Goal: Transaction & Acquisition: Book appointment/travel/reservation

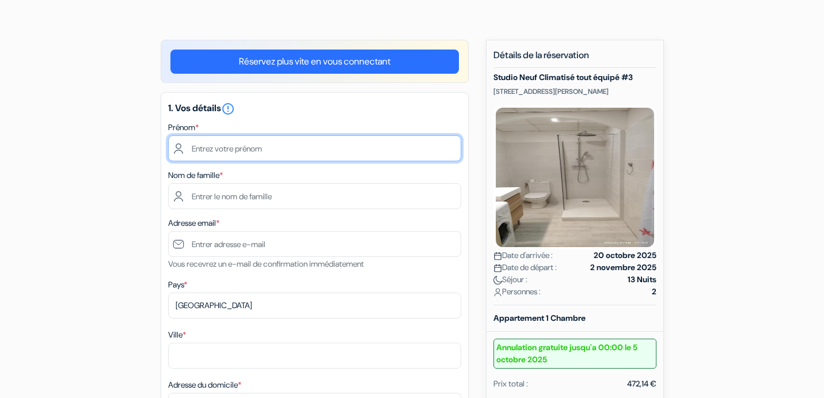
click at [251, 156] on input "text" at bounding box center [314, 148] width 293 height 26
type input "[PERSON_NAME]"
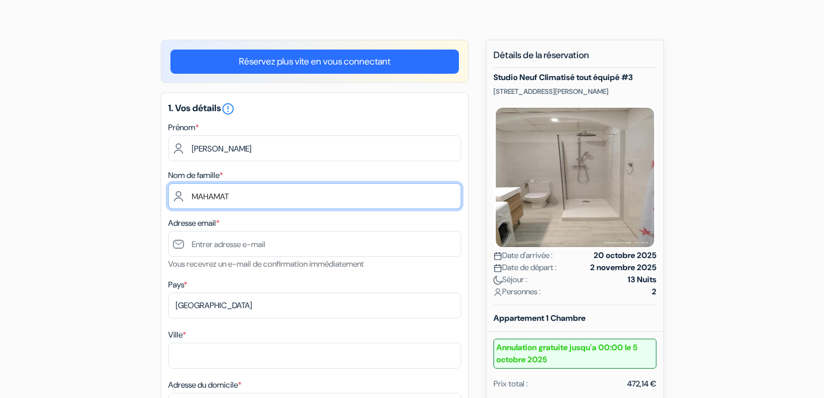
type input "MAHAMAT"
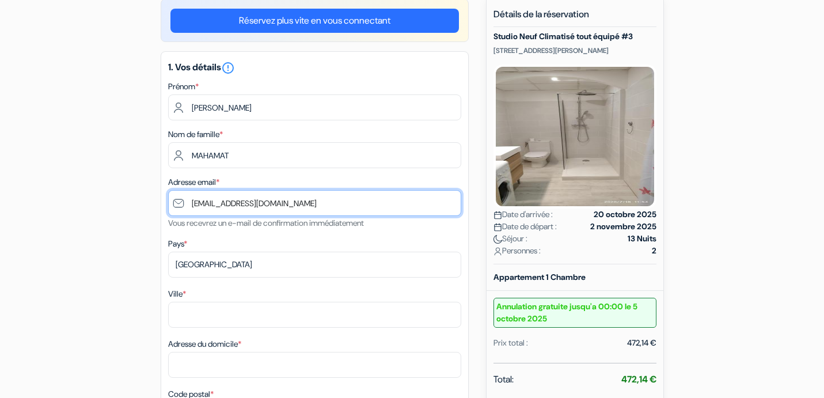
scroll to position [114, 0]
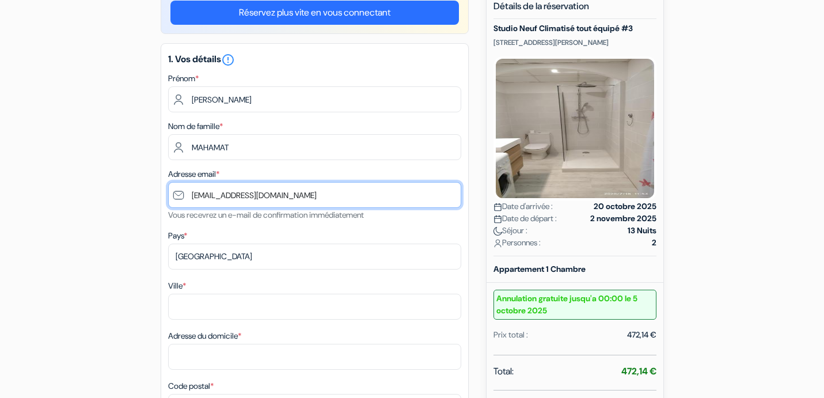
type input "[EMAIL_ADDRESS][DOMAIN_NAME]"
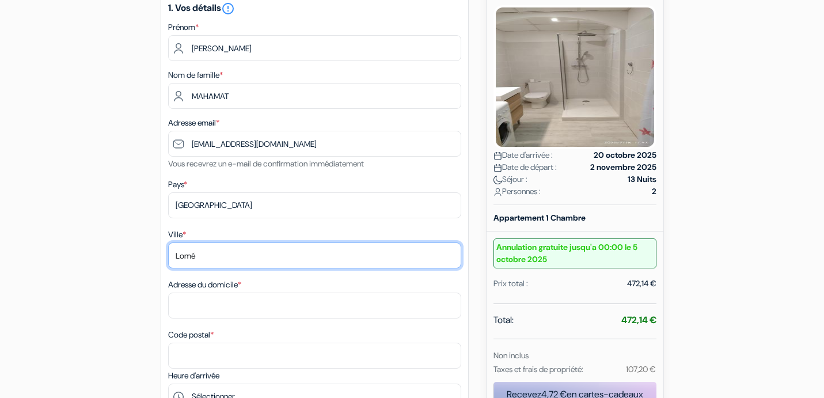
scroll to position [169, 0]
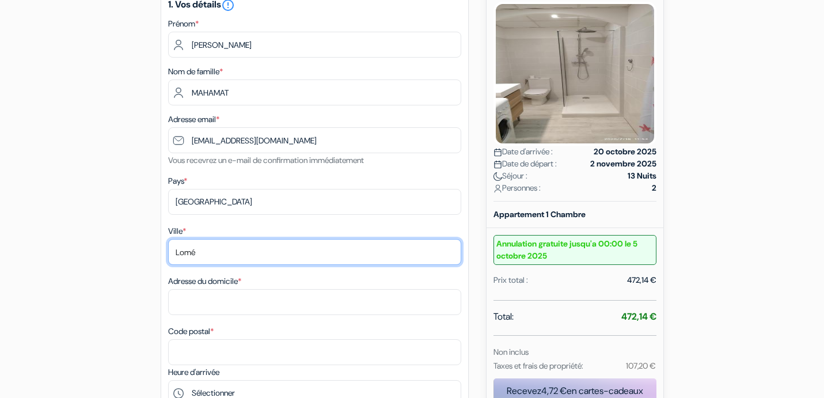
type input "Lomé"
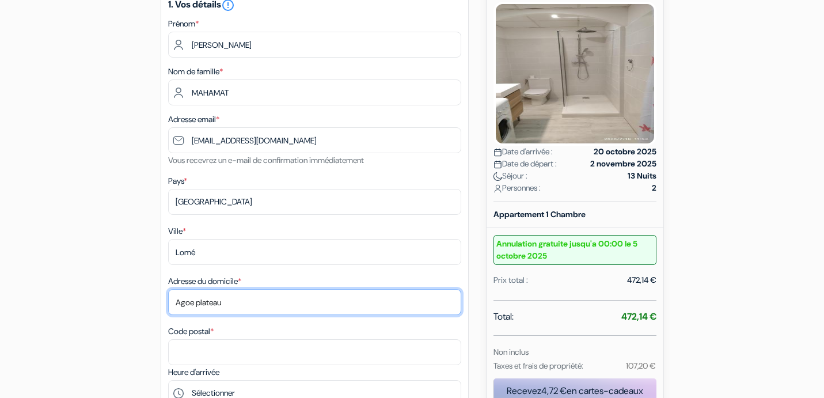
type input "Agoe plateau"
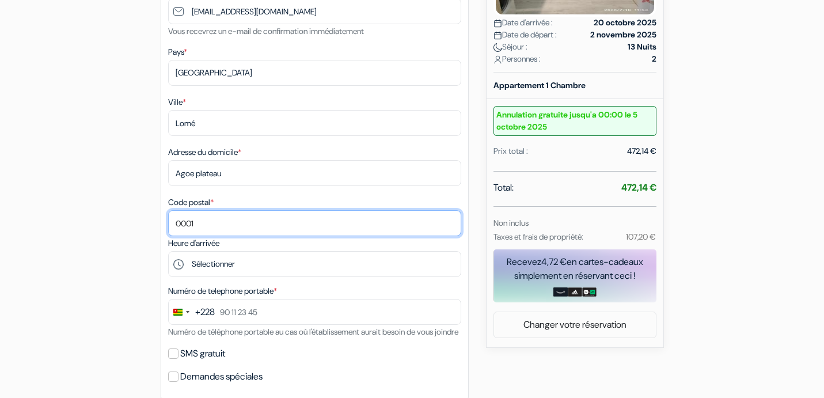
scroll to position [298, 0]
type input "0001"
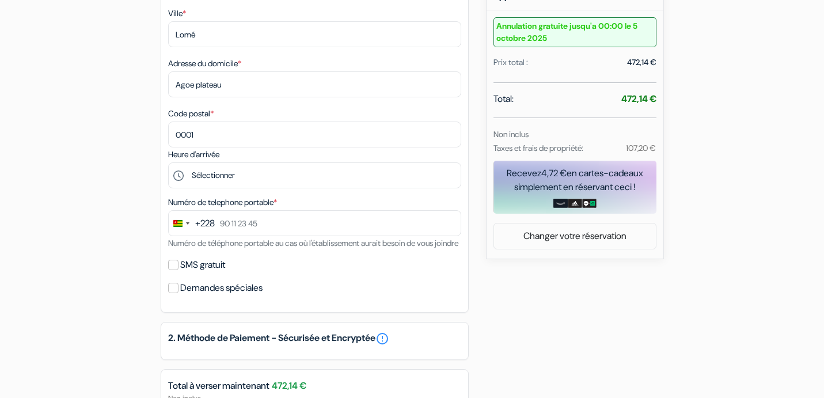
click at [192, 273] on label "SMS gratuit" at bounding box center [202, 265] width 45 height 16
click at [179, 270] on input "SMS gratuit" at bounding box center [173, 265] width 10 height 10
checkbox input "true"
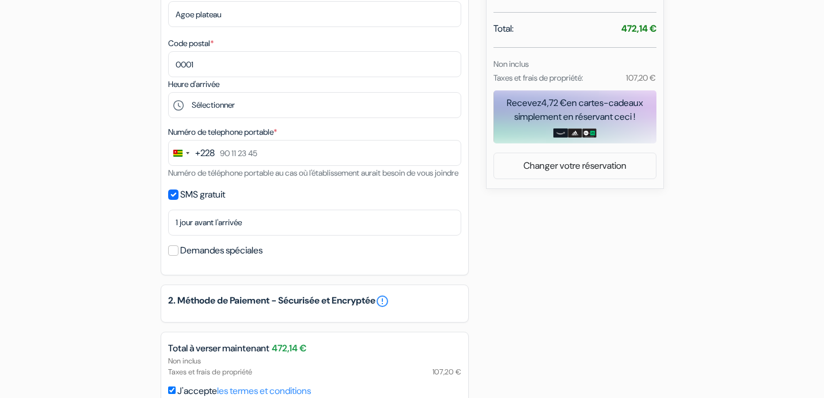
scroll to position [468, 0]
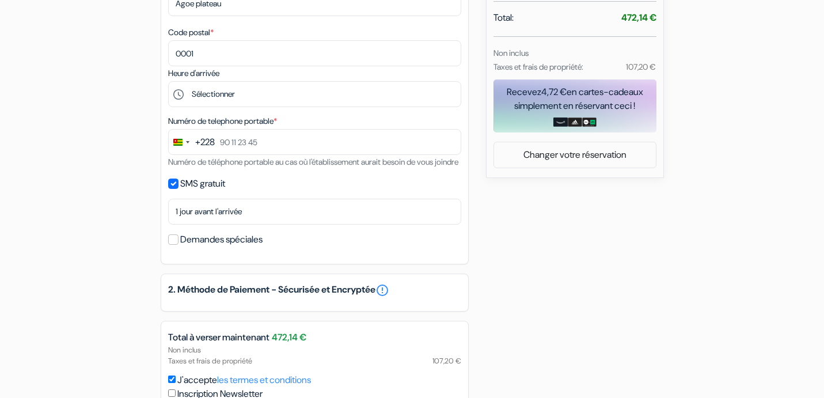
click at [234, 248] on label "Demandes spéciales" at bounding box center [221, 240] width 82 height 16
click at [179, 245] on input "Demandes spéciales" at bounding box center [173, 239] width 10 height 10
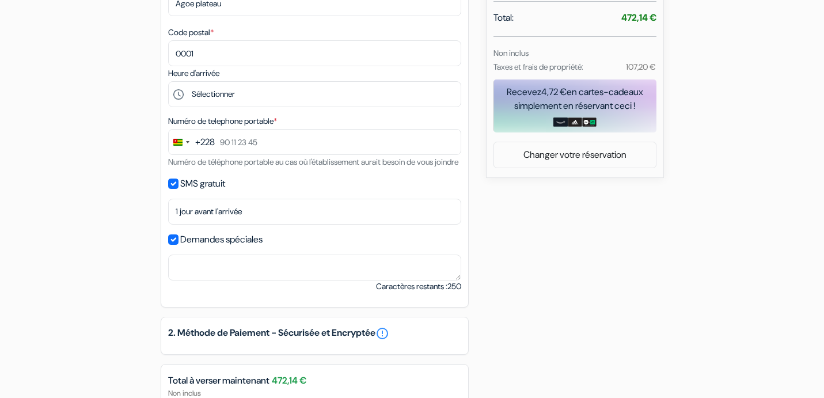
click at [234, 248] on label "Demandes spéciales" at bounding box center [221, 240] width 82 height 16
click at [179, 245] on input "Demandes spéciales" at bounding box center [173, 239] width 10 height 10
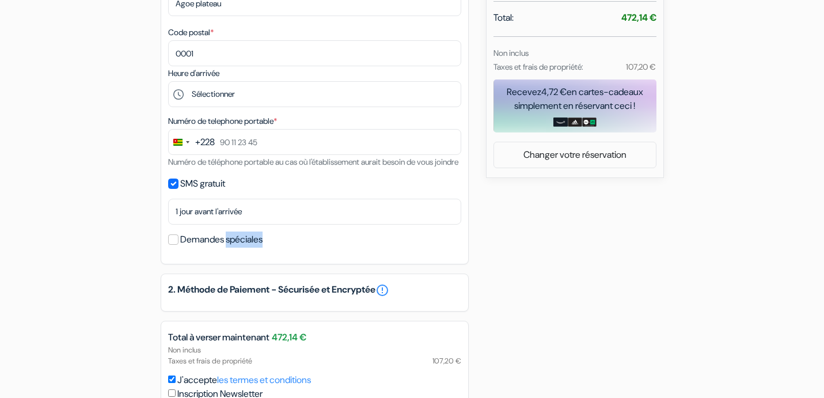
click at [234, 248] on label "Demandes spéciales" at bounding box center [221, 240] width 82 height 16
click at [179, 245] on input "Demandes spéciales" at bounding box center [173, 239] width 10 height 10
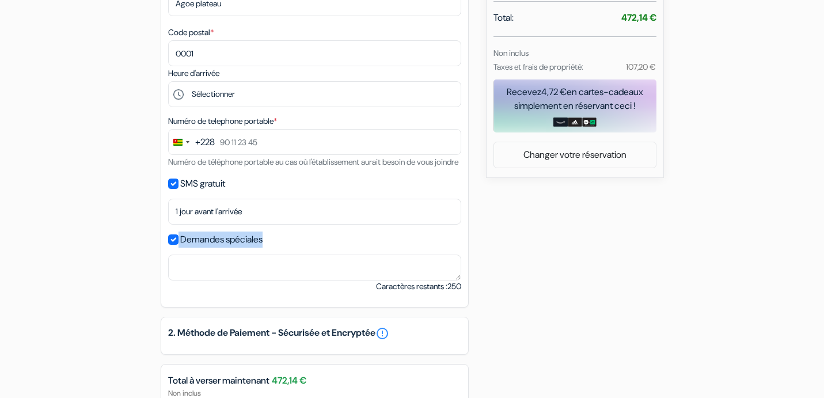
click at [234, 248] on label "Demandes spéciales" at bounding box center [221, 240] width 82 height 16
click at [179, 245] on input "Demandes spéciales" at bounding box center [173, 239] width 10 height 10
checkbox input "false"
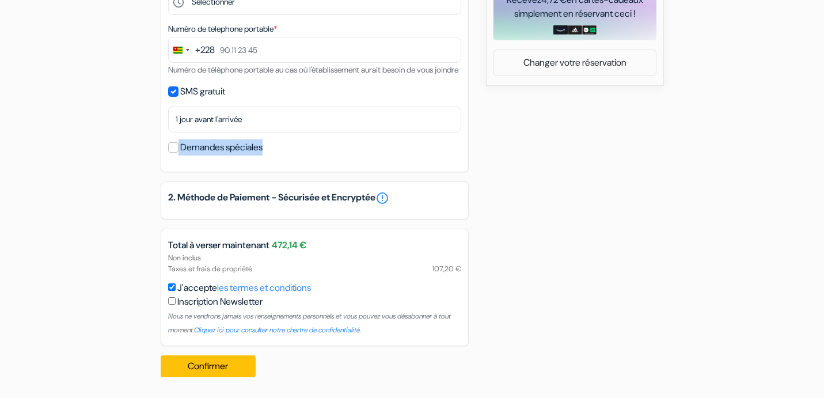
scroll to position [574, 0]
click at [232, 369] on button "Confirmer Loading..." at bounding box center [209, 366] width 96 height 22
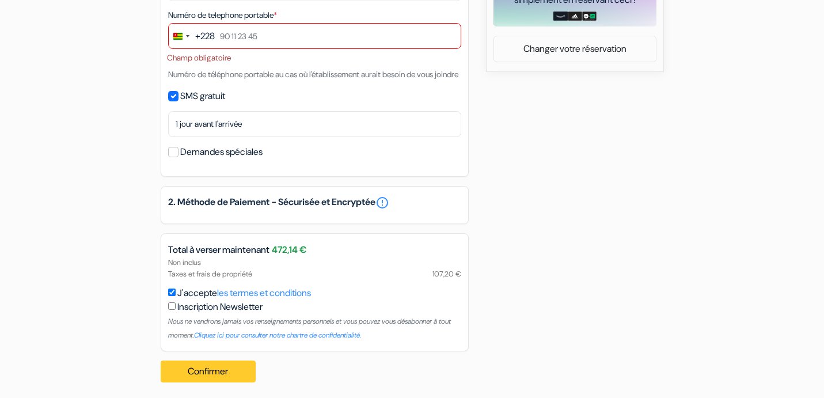
click at [230, 376] on button "Confirmer Loading..." at bounding box center [209, 372] width 96 height 22
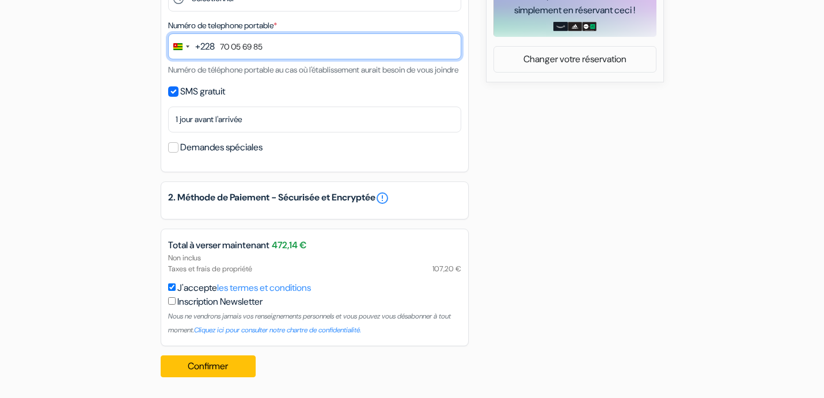
scroll to position [577, 0]
type input "70 05 69 85"
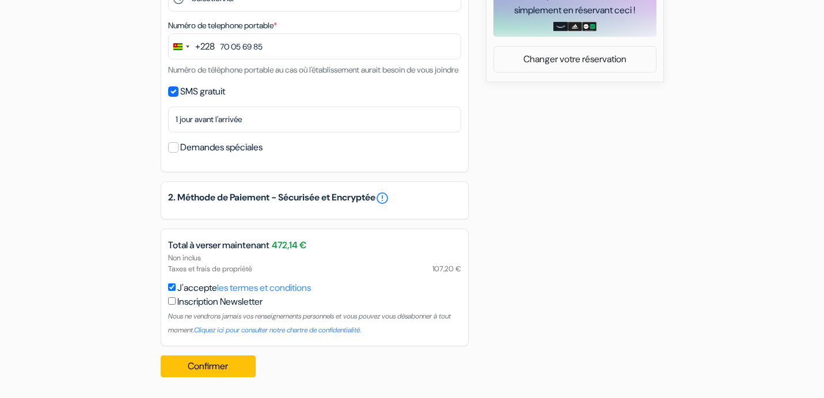
click at [224, 354] on div "Confirmer Loading... Traitement de la demande..." at bounding box center [212, 366] width 103 height 40
click at [221, 370] on button "Confirmer Loading..." at bounding box center [209, 366] width 96 height 22
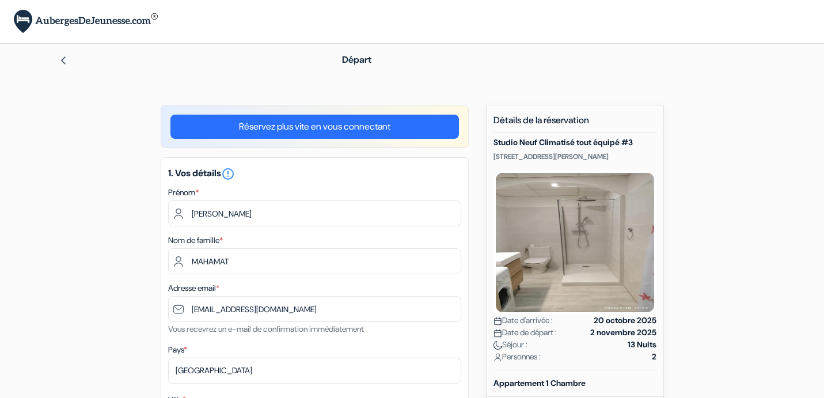
scroll to position [0, 0]
click at [283, 129] on link "Réservez plus vite en vous connectant" at bounding box center [315, 127] width 289 height 24
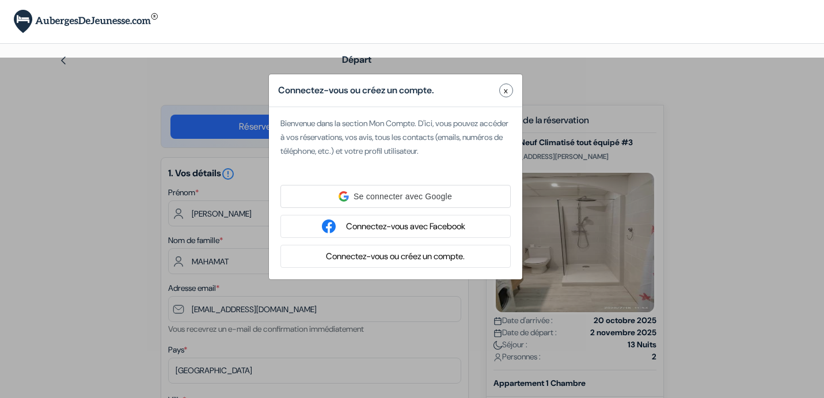
click at [283, 129] on div "Bienvenue dans la section Mon Compte. D'ici, vous pouvez accéder à vos réservat…" at bounding box center [395, 197] width 253 height 163
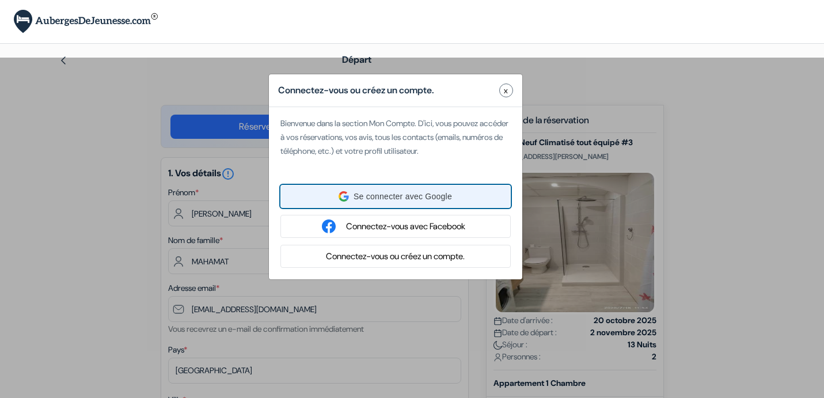
click at [345, 188] on div "Se connecter avec Google Se connecter avec Google. S'ouvre dans un nouvel ongle…" at bounding box center [395, 196] width 215 height 22
click at [437, 206] on div "Se connecter avec Google Se connecter avec Google. S'ouvre dans un nouvel ongle…" at bounding box center [395, 196] width 215 height 22
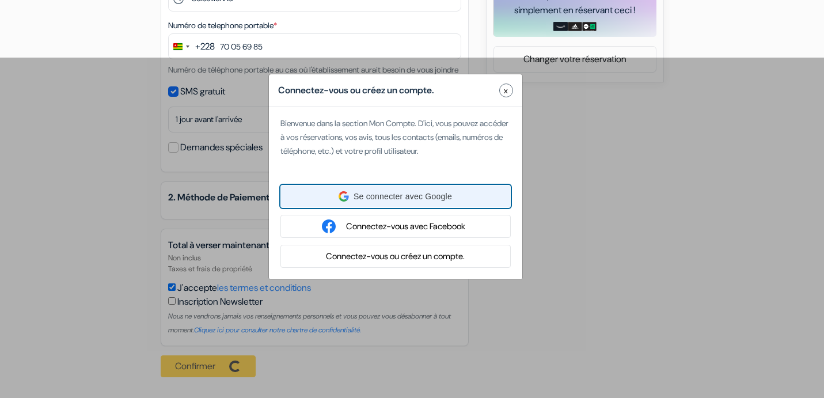
scroll to position [577, 0]
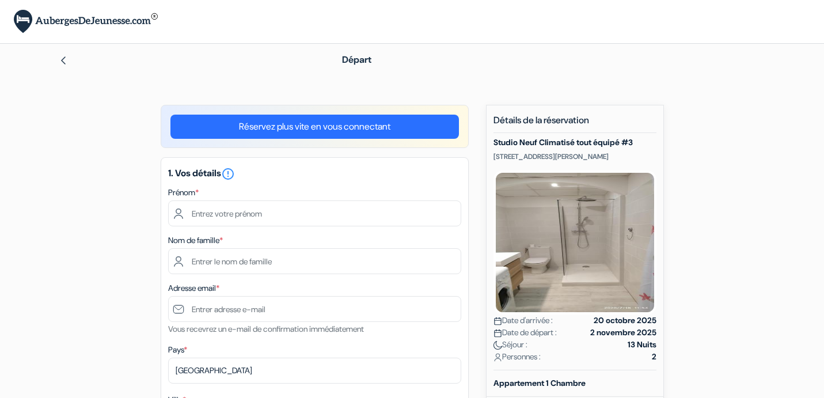
click at [417, 129] on link "Réservez plus vite en vous connectant" at bounding box center [315, 127] width 289 height 24
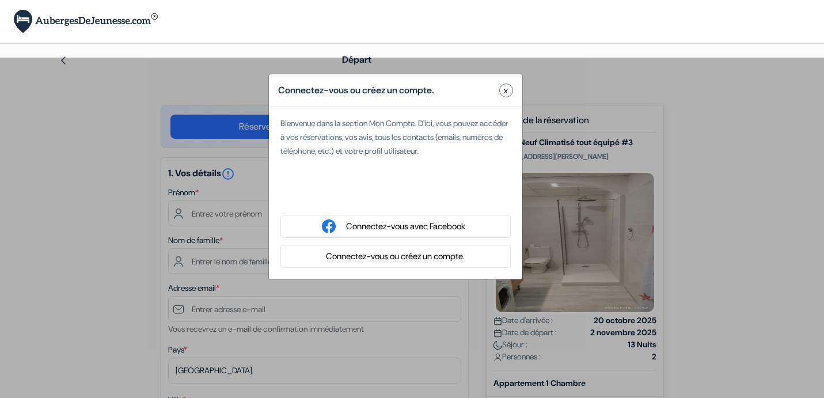
click at [370, 200] on div "Se connecter avec Google. S'ouvre dans un nouvel onglet." at bounding box center [396, 196] width 230 height 25
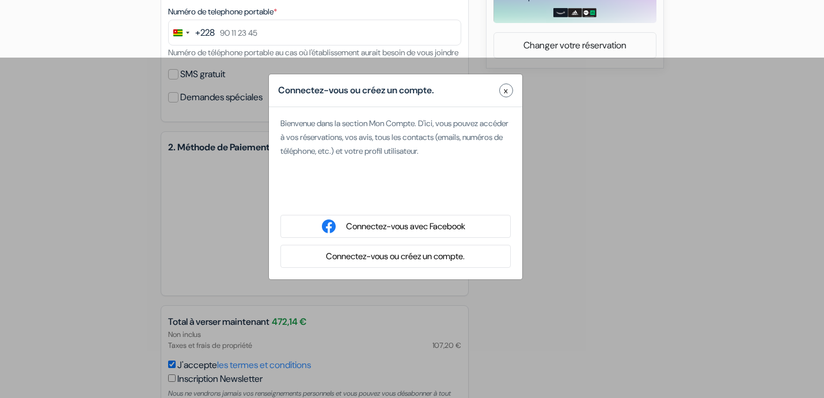
type input "Mahamat"
type input "[PERSON_NAME]"
type input "[EMAIL_ADDRESS][DOMAIN_NAME]"
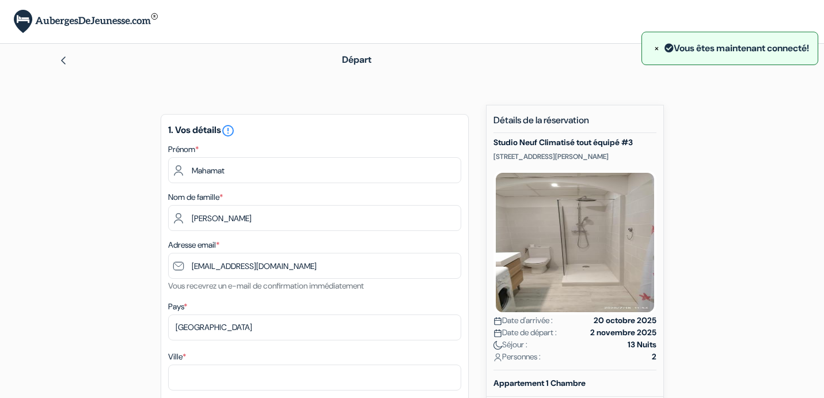
scroll to position [0, 0]
click at [654, 50] on span "×" at bounding box center [656, 48] width 5 height 12
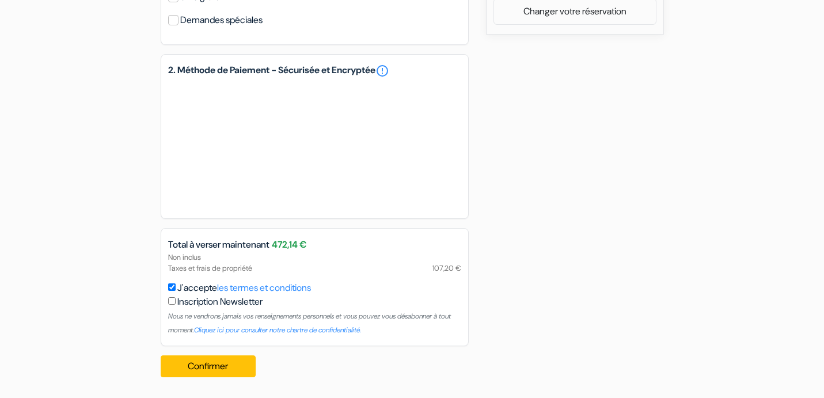
scroll to position [624, 0]
click at [185, 361] on button "Confirmer Loading..." at bounding box center [209, 366] width 96 height 22
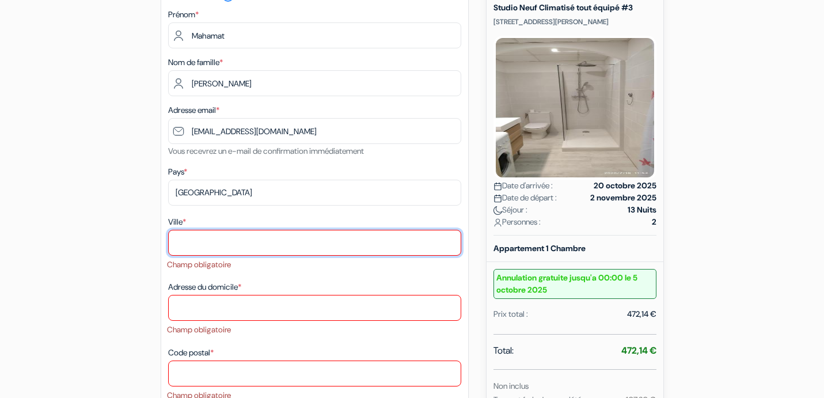
scroll to position [134, 0]
click at [253, 245] on input "Ville *" at bounding box center [314, 244] width 293 height 26
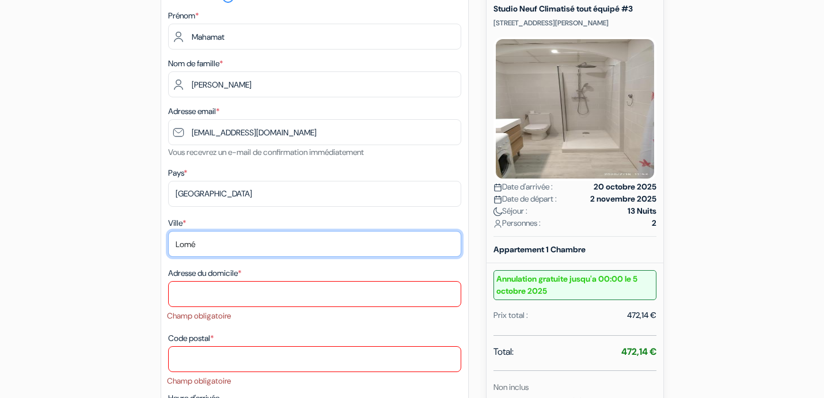
type input "Lomé"
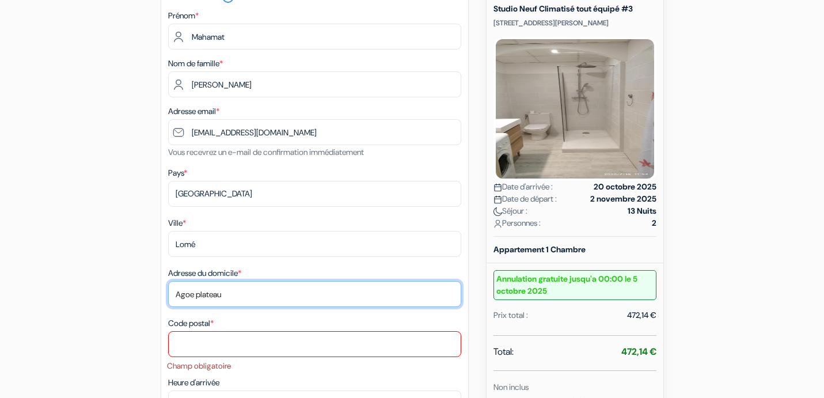
type input "Agoe plateau"
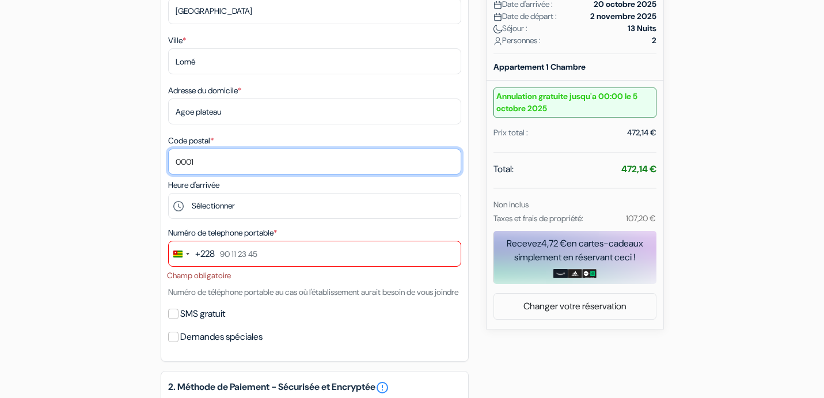
scroll to position [378, 0]
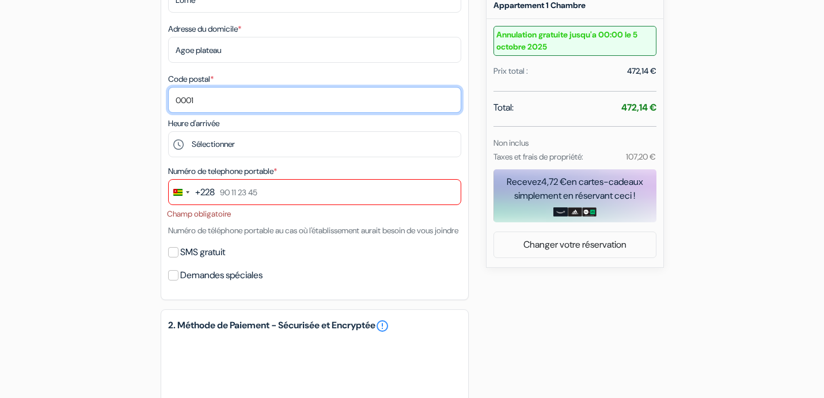
type input "0001"
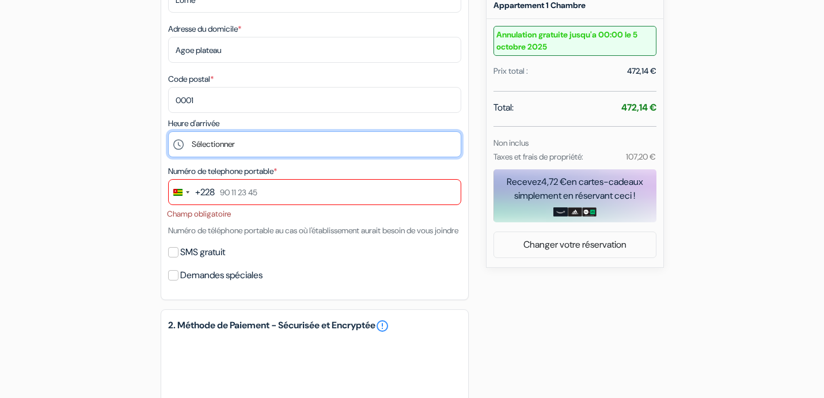
select select "16"
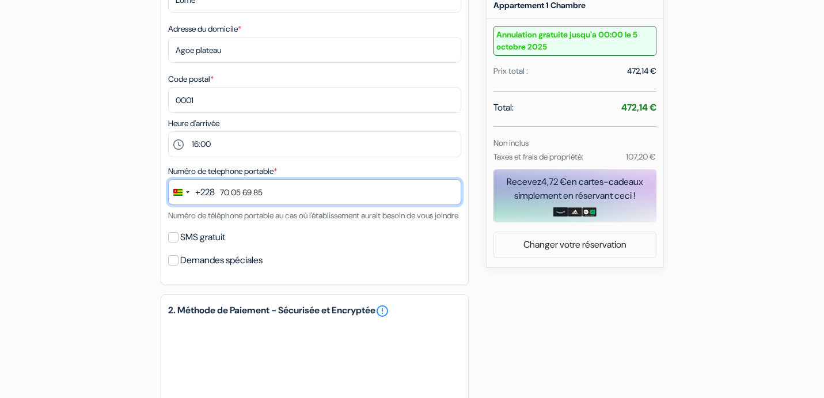
type input "70 05 69 85"
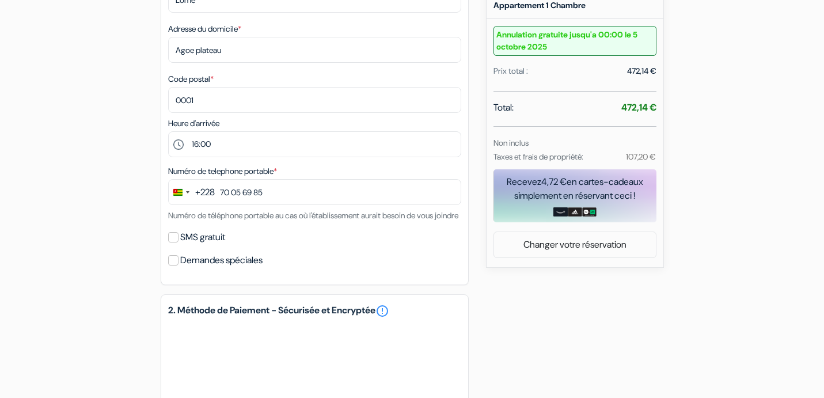
click at [202, 245] on label "SMS gratuit" at bounding box center [202, 237] width 45 height 16
click at [179, 243] on input "SMS gratuit" at bounding box center [173, 237] width 10 height 10
checkbox input "true"
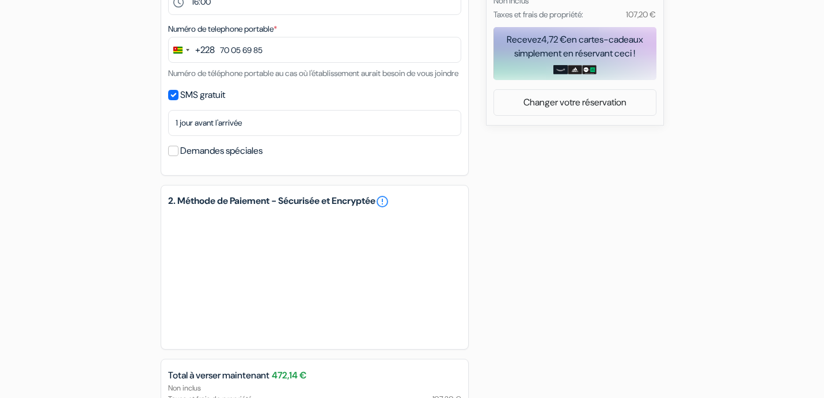
scroll to position [521, 0]
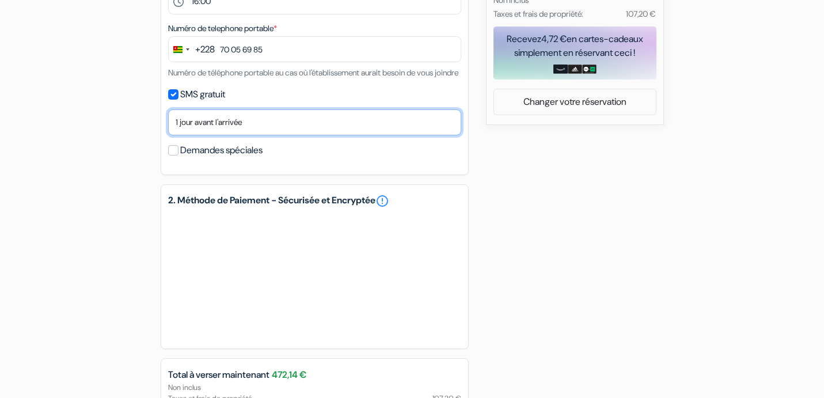
select select "2"
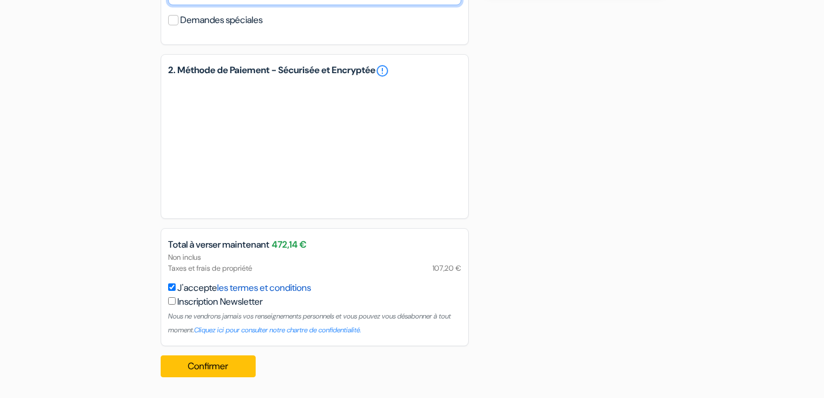
scroll to position [664, 0]
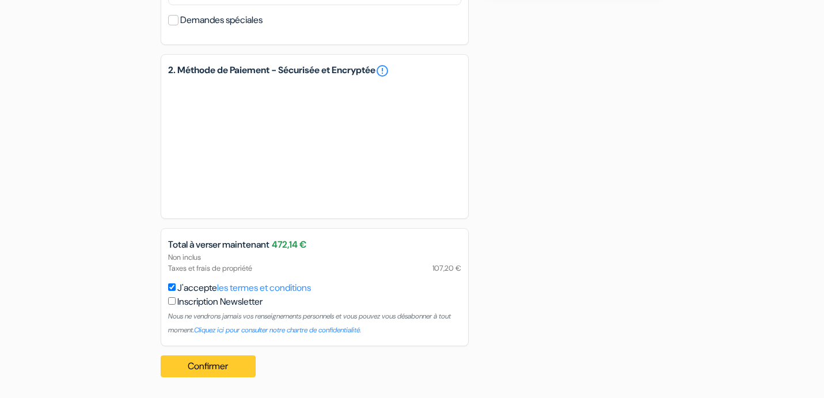
click at [208, 365] on button "Confirmer Loading..." at bounding box center [209, 366] width 96 height 22
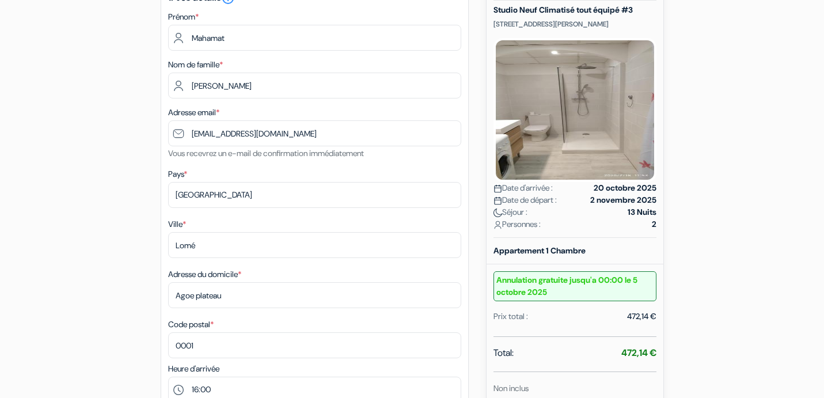
scroll to position [131, 0]
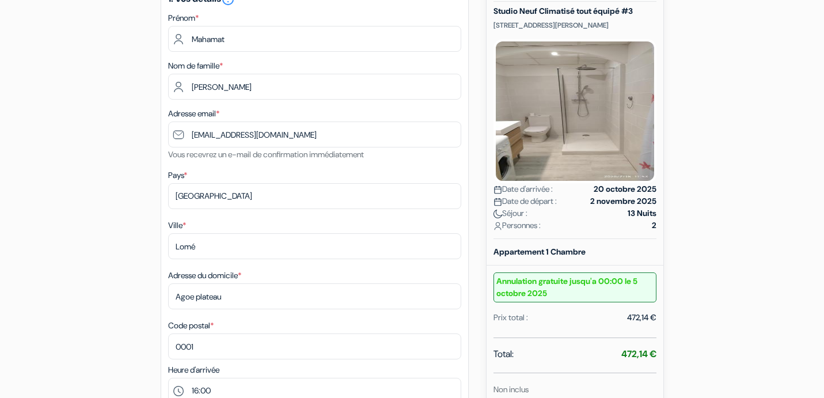
click at [364, 151] on small "Vous recevrez un e-mail de confirmation immédiatement" at bounding box center [266, 154] width 196 height 10
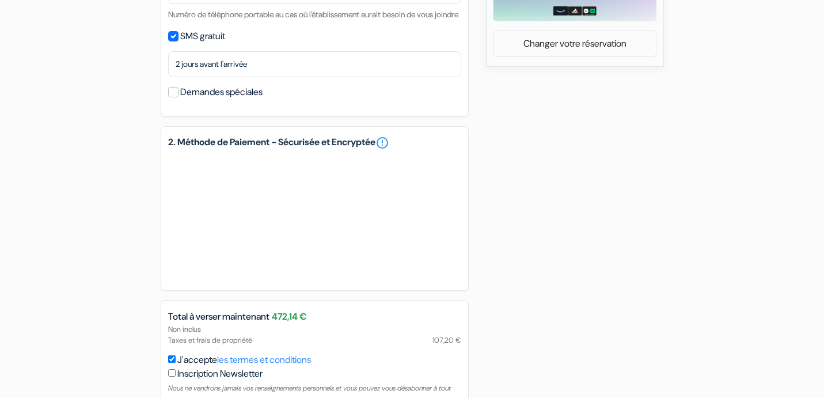
scroll to position [580, 0]
click at [217, 149] on h5 "2. Méthode de Paiement - Sécurisée et Encryptée error_outline" at bounding box center [314, 142] width 293 height 14
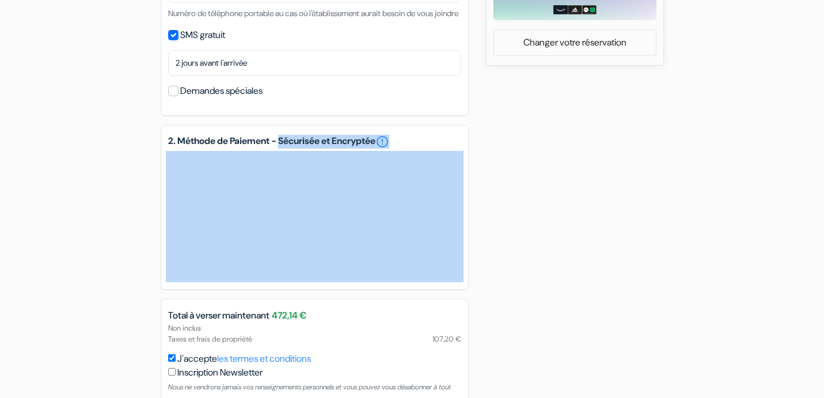
click at [217, 149] on h5 "2. Méthode de Paiement - Sécurisée et Encryptée error_outline" at bounding box center [314, 142] width 293 height 14
click at [316, 149] on h5 "2. Méthode de Paiement - Sécurisée et Encryptée error_outline" at bounding box center [314, 142] width 293 height 14
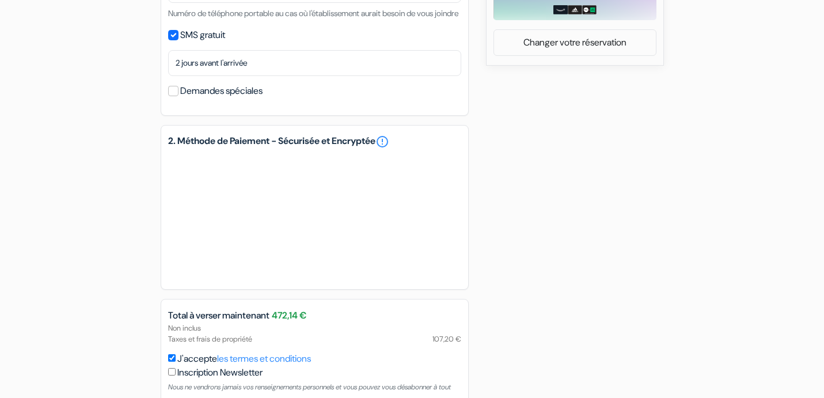
click at [316, 149] on h5 "2. Méthode de Paiement - Sécurisée et Encryptée error_outline" at bounding box center [314, 142] width 293 height 14
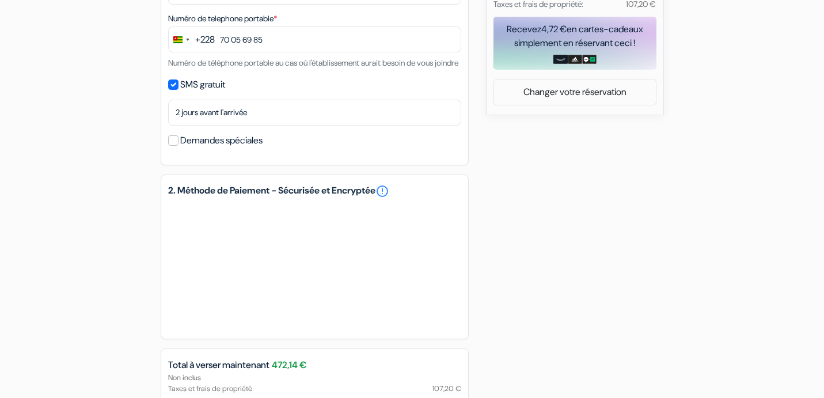
scroll to position [524, 0]
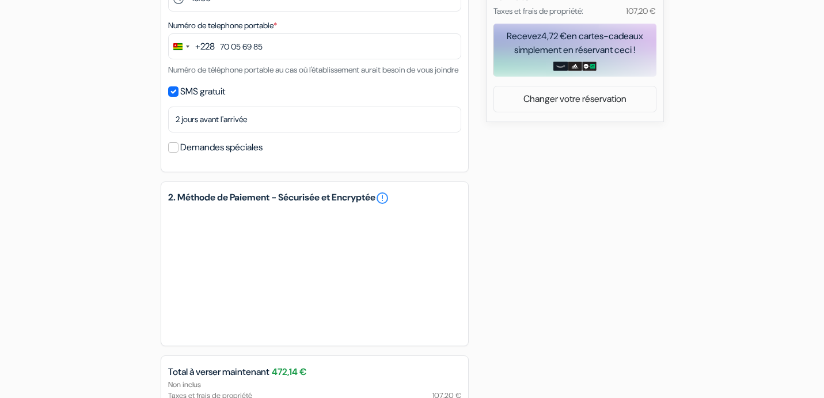
click at [623, 154] on div "add_box Studio Neuf Climatisé tout équipé #3 161 Boulevard Maréchal Joffre, Tou…" at bounding box center [412, 47] width 760 height 933
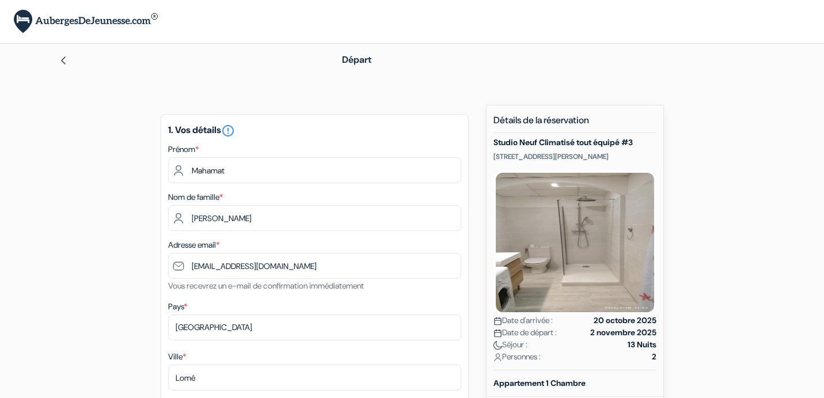
scroll to position [0, 0]
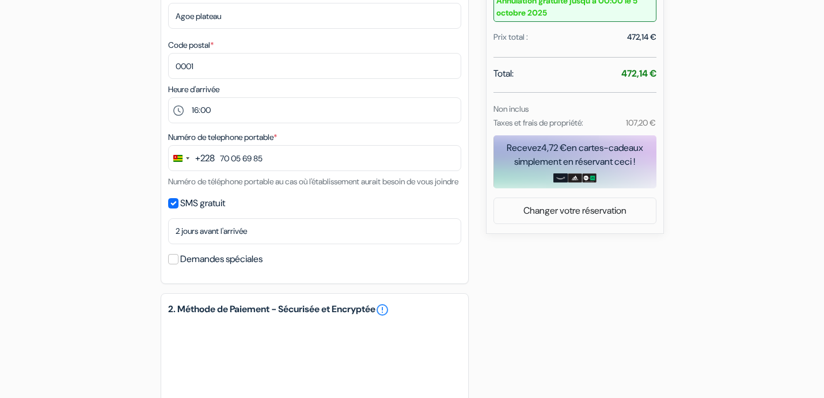
scroll to position [411, 0]
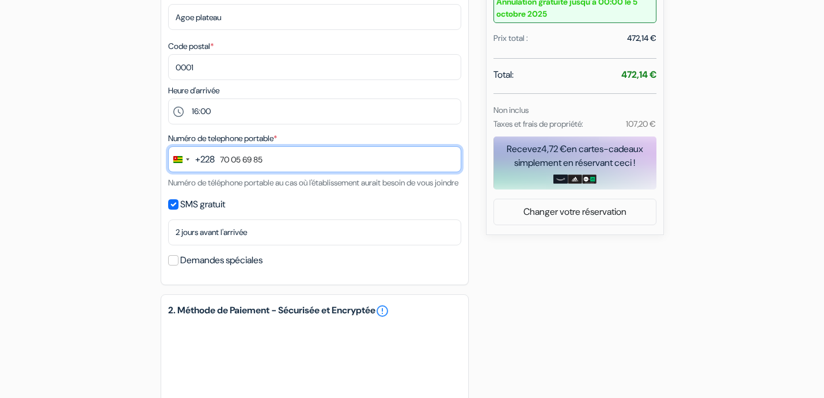
click at [296, 163] on input "70 05 69 85" at bounding box center [314, 159] width 293 height 26
type input "70 05 69 85"
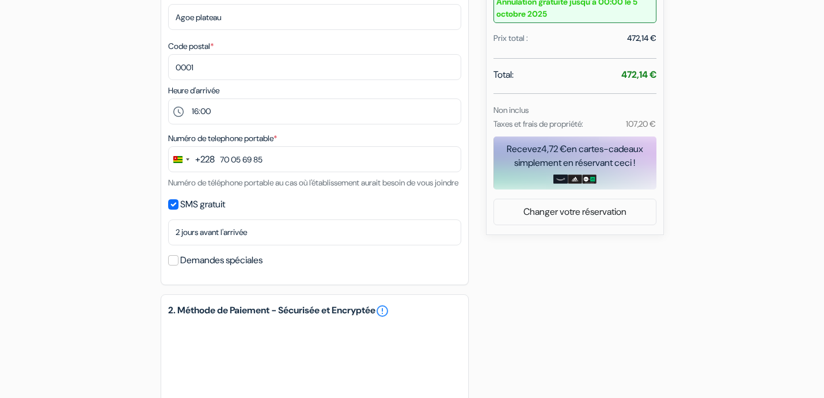
click at [499, 267] on div "add_box Studio Neuf Climatisé tout équipé #3 161 Boulevard Maréchal Joffre, Tou…" at bounding box center [412, 160] width 760 height 933
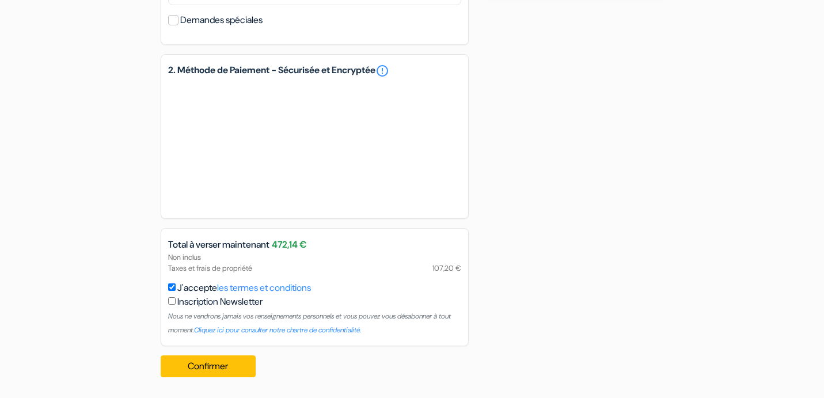
scroll to position [664, 0]
click at [224, 365] on button "Confirmer Loading..." at bounding box center [209, 366] width 96 height 22
click at [222, 358] on button "Confirmer Loading..." at bounding box center [209, 366] width 96 height 22
click at [222, 370] on button "Confirmer Loading..." at bounding box center [209, 366] width 96 height 22
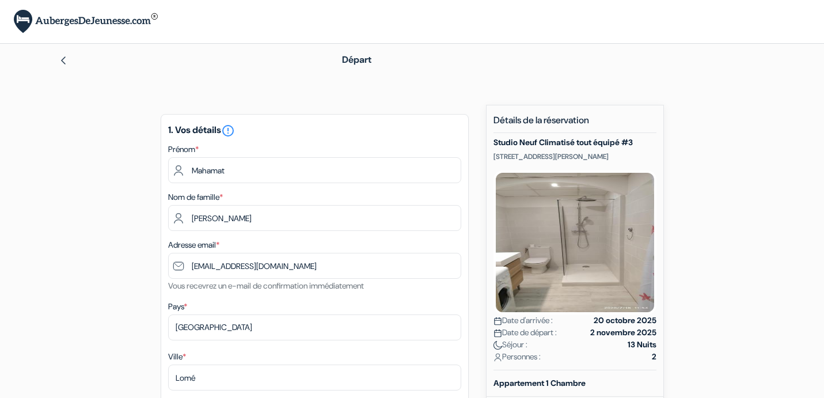
scroll to position [0, 0]
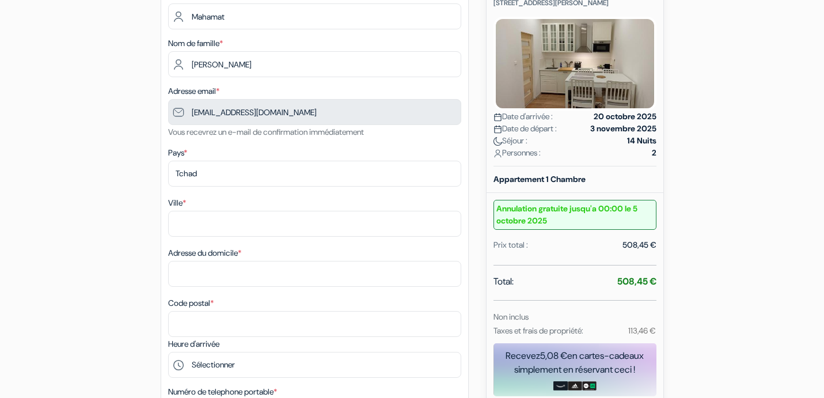
scroll to position [175, 0]
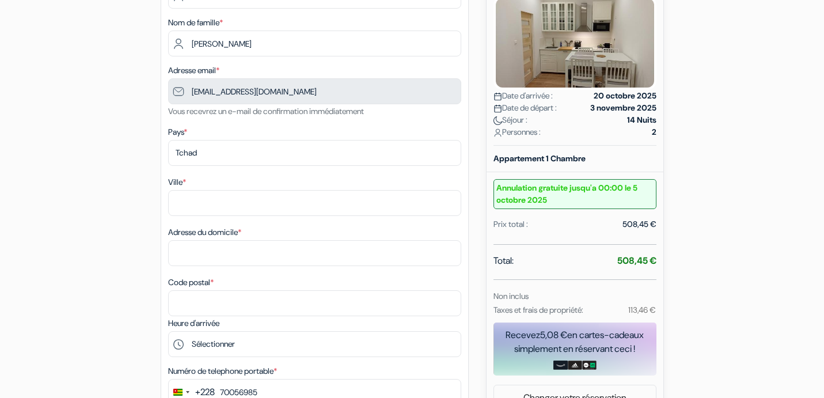
type input "70 05 69 85"
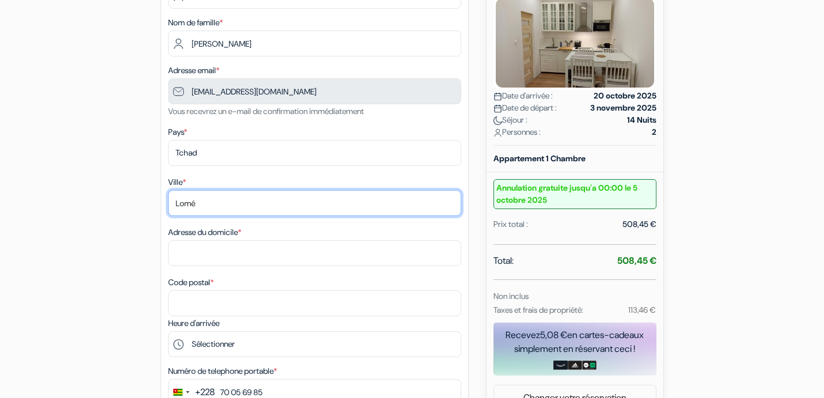
type input "Lomé"
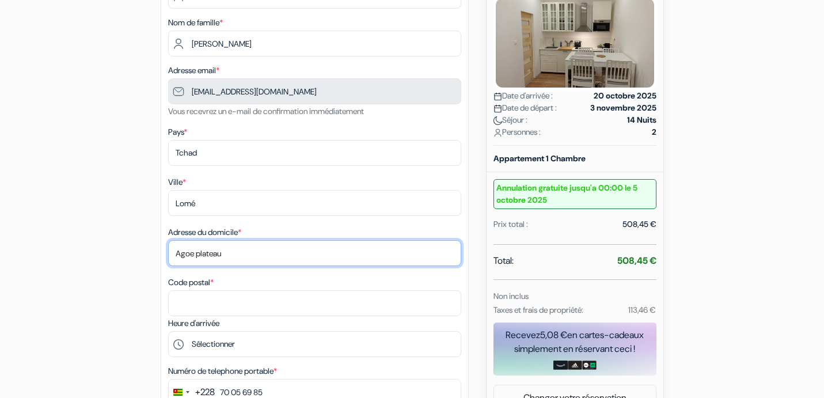
type input "Agoe plateau"
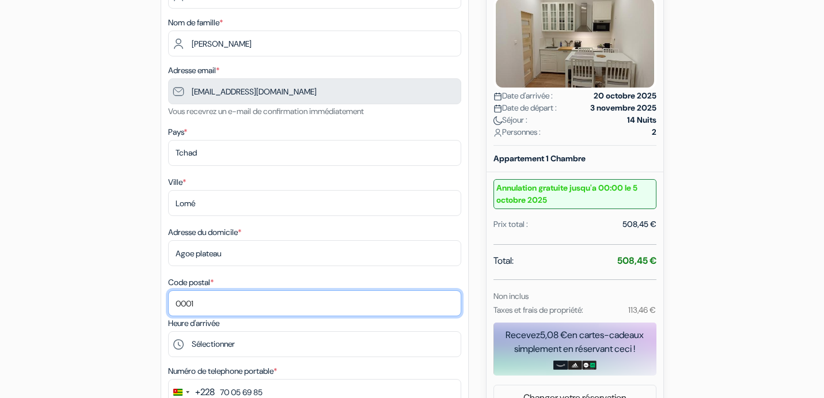
type input "0001"
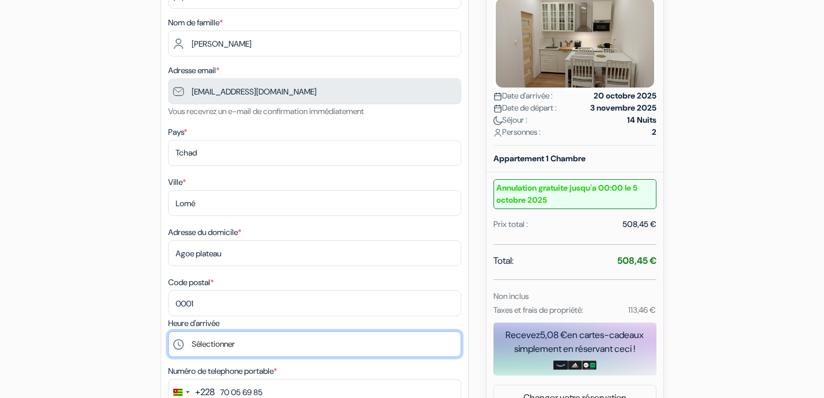
select select "16"
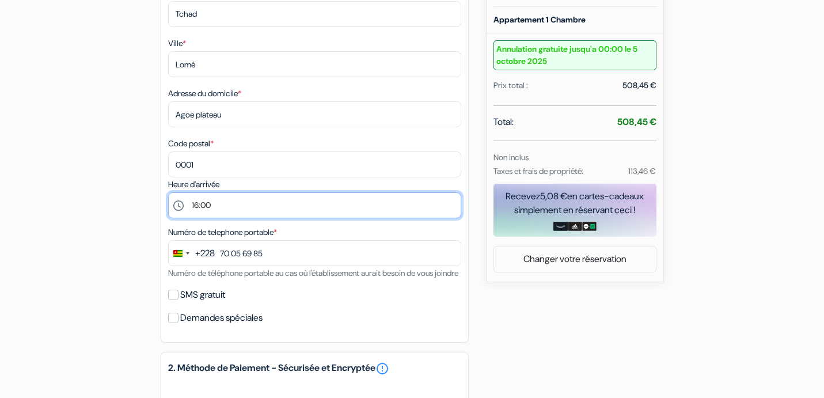
scroll to position [319, 0]
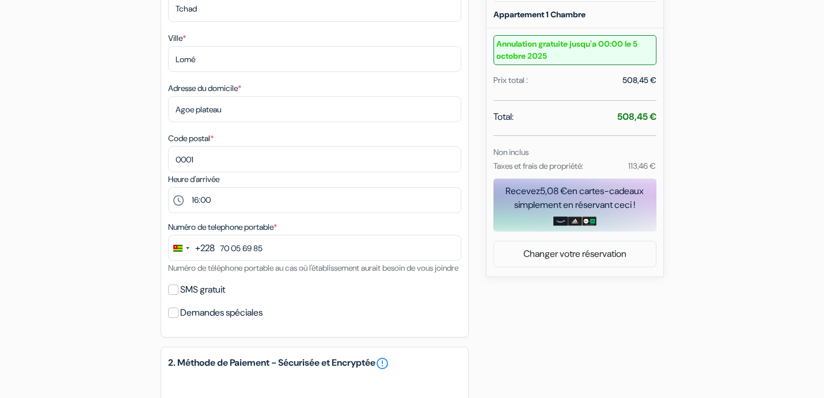
click at [200, 298] on label "SMS gratuit" at bounding box center [202, 290] width 45 height 16
click at [179, 295] on input "SMS gratuit" at bounding box center [173, 290] width 10 height 10
checkbox input "true"
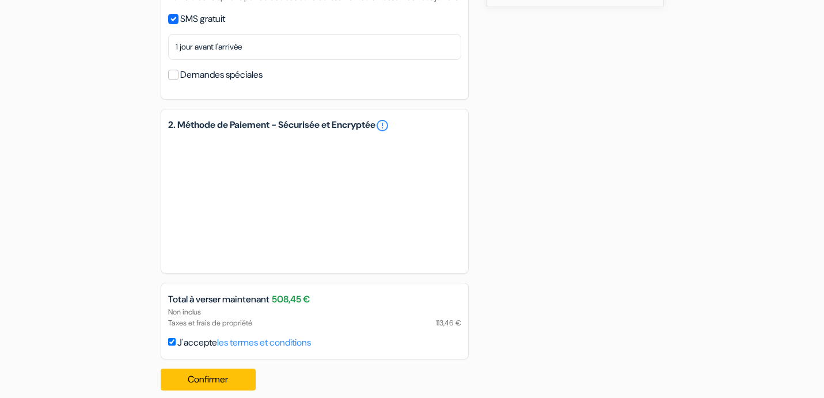
scroll to position [612, 0]
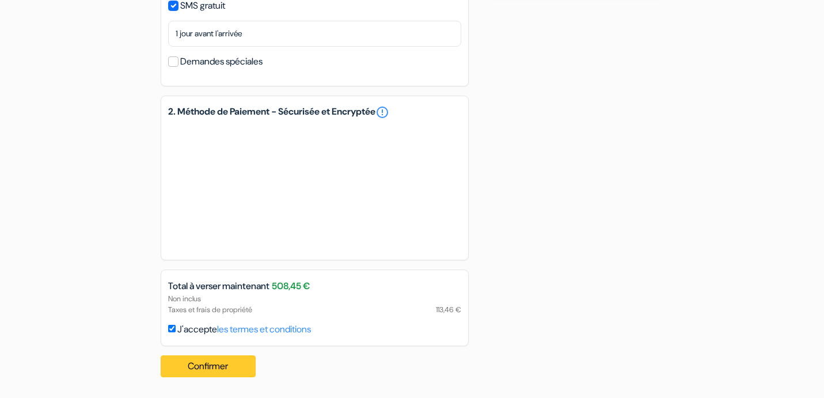
click at [209, 369] on button "Confirmer Loading..." at bounding box center [209, 366] width 96 height 22
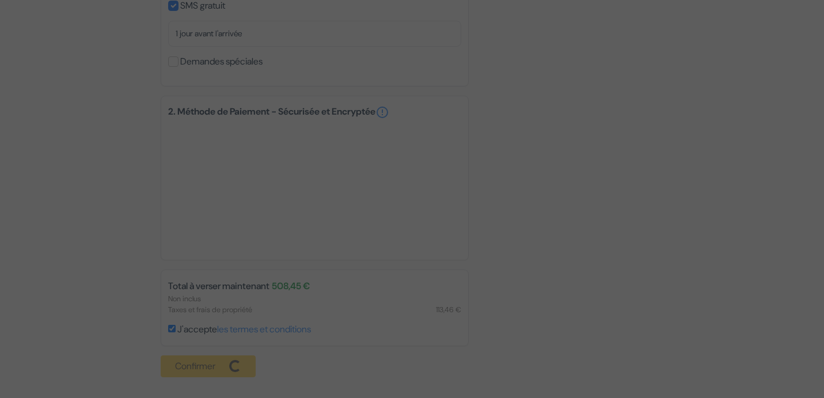
scroll to position [616, 0]
